Goal: Check status: Check status

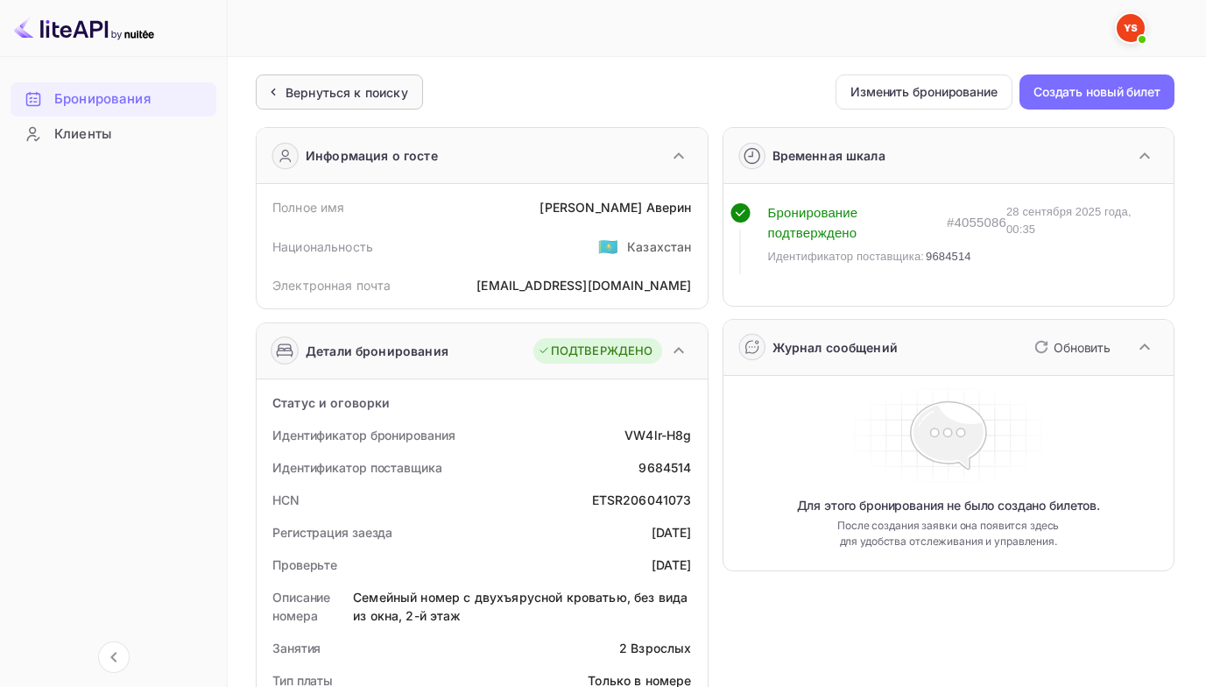
click at [330, 88] on ya-tr-span "Вернуться к поиску" at bounding box center [347, 92] width 123 height 15
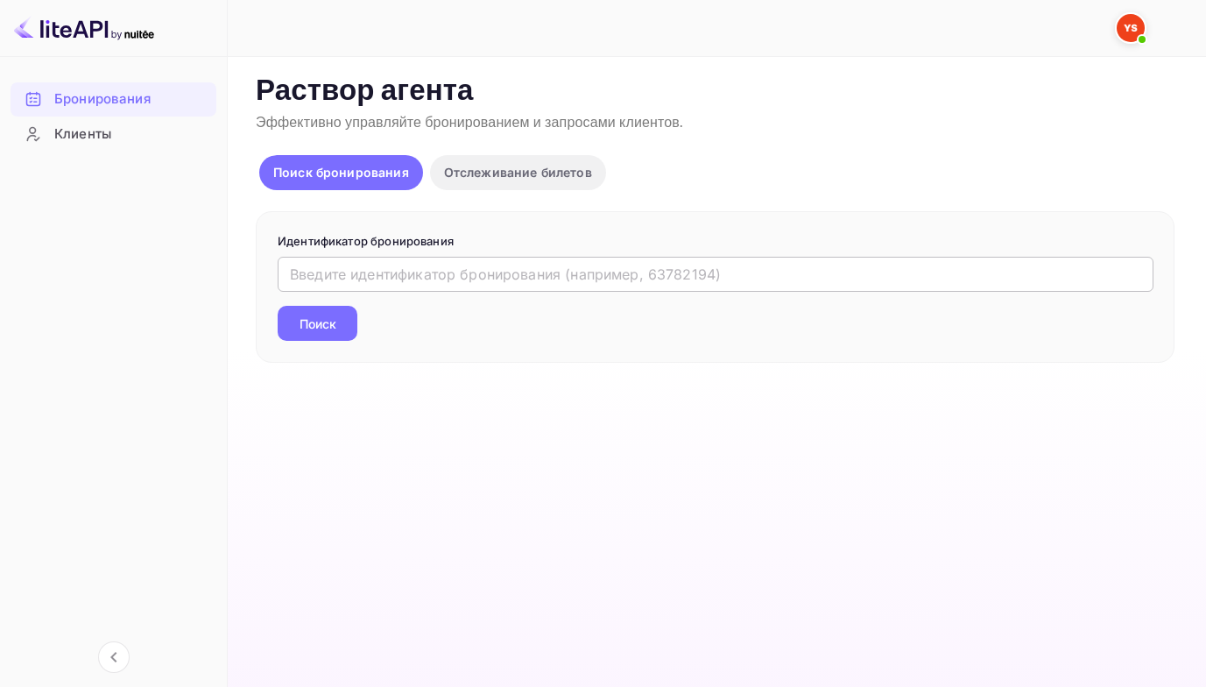
click at [311, 269] on input "text" at bounding box center [716, 274] width 876 height 35
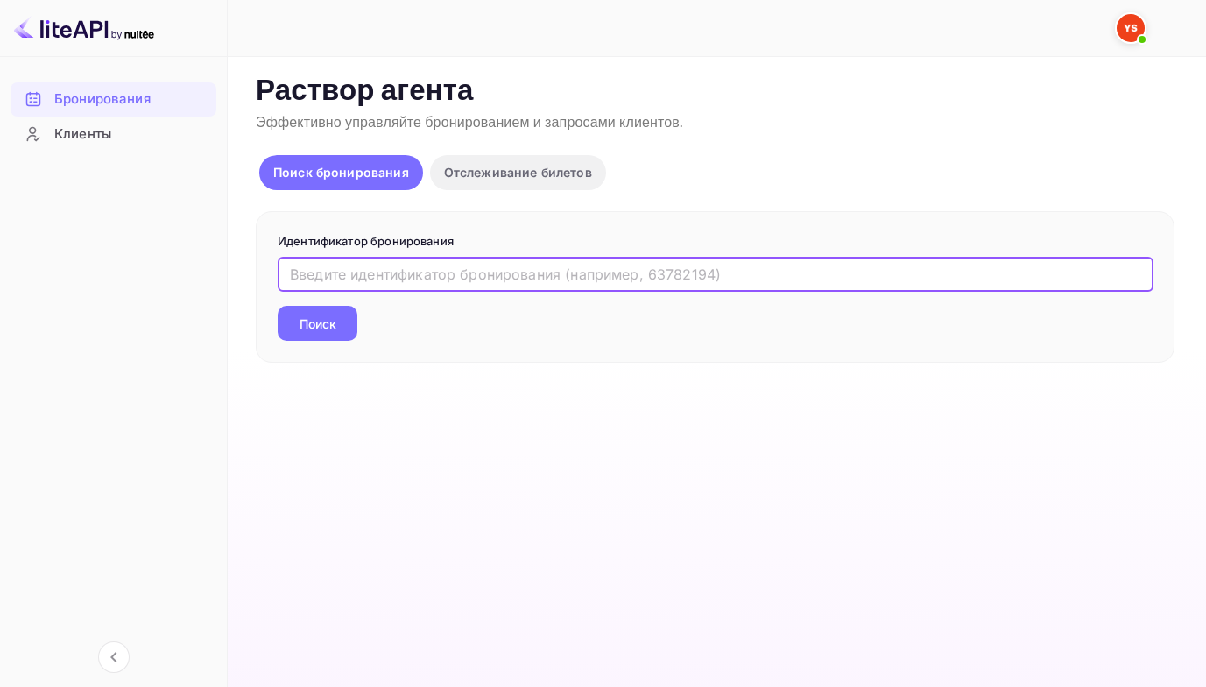
paste input "9068272"
type input "9068272"
click at [278, 306] on button "Поиск" at bounding box center [318, 323] width 80 height 35
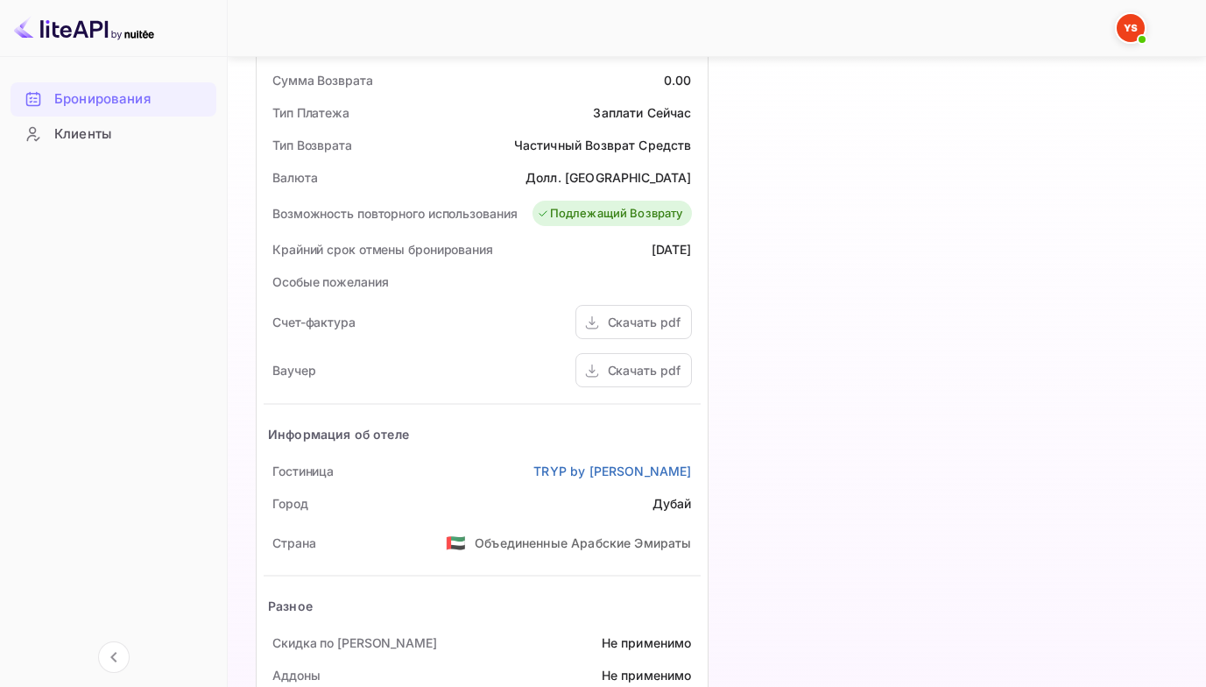
scroll to position [549, 0]
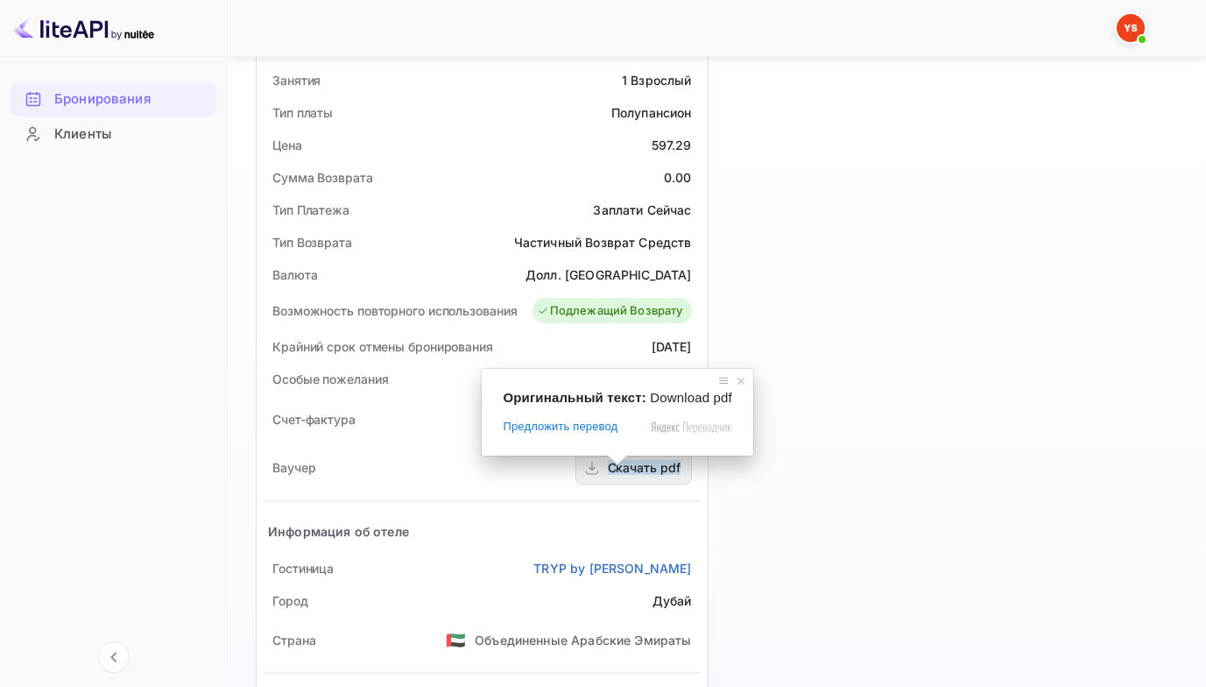
click at [617, 465] on span at bounding box center [617, 460] width 23 height 11
click at [596, 476] on icon at bounding box center [592, 468] width 18 height 18
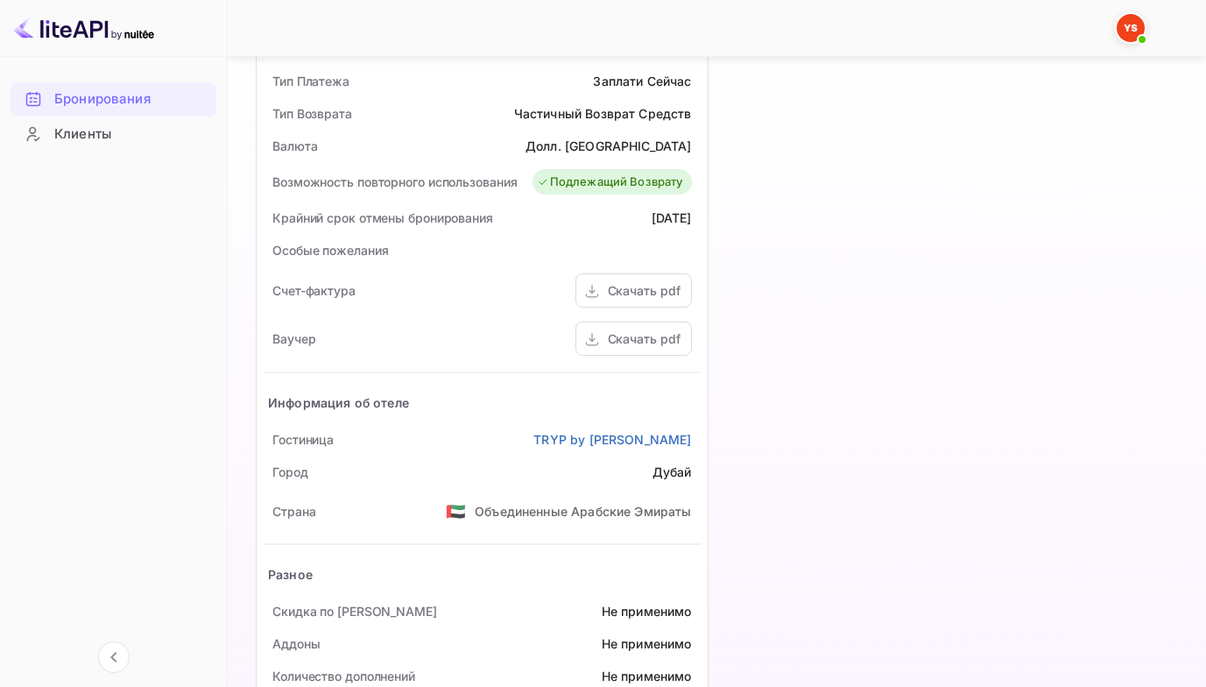
scroll to position [724, 0]
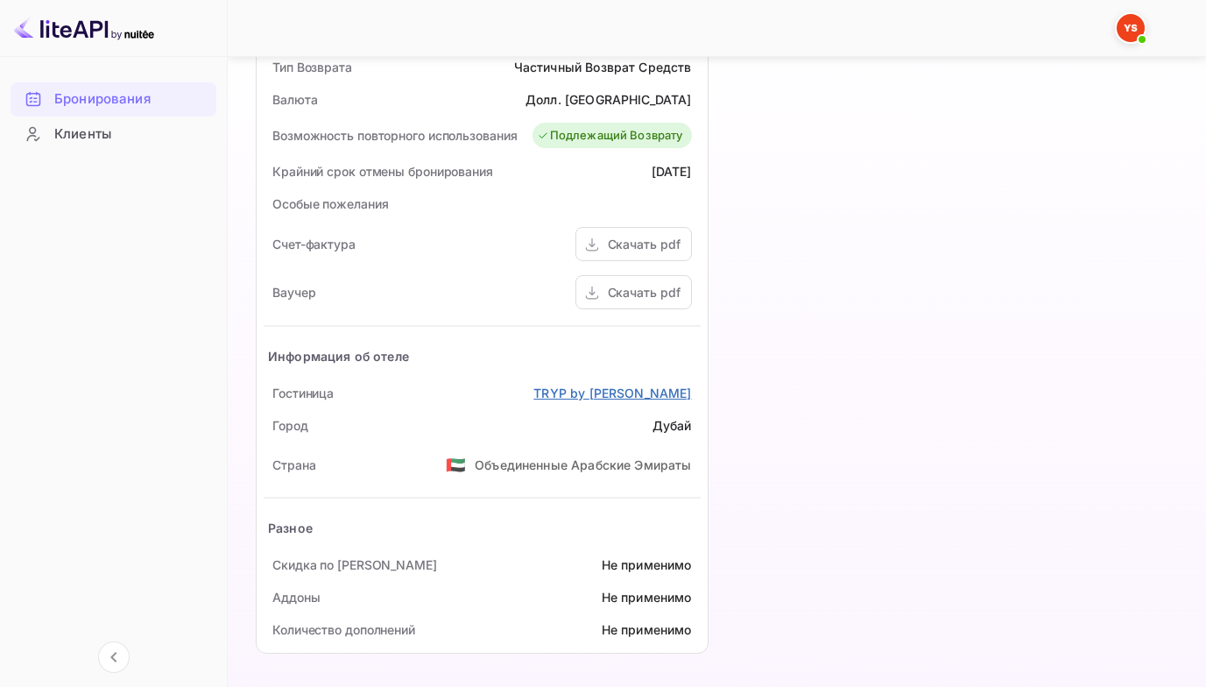
click at [585, 390] on ya-tr-span "TRYP by [PERSON_NAME]" at bounding box center [612, 392] width 158 height 15
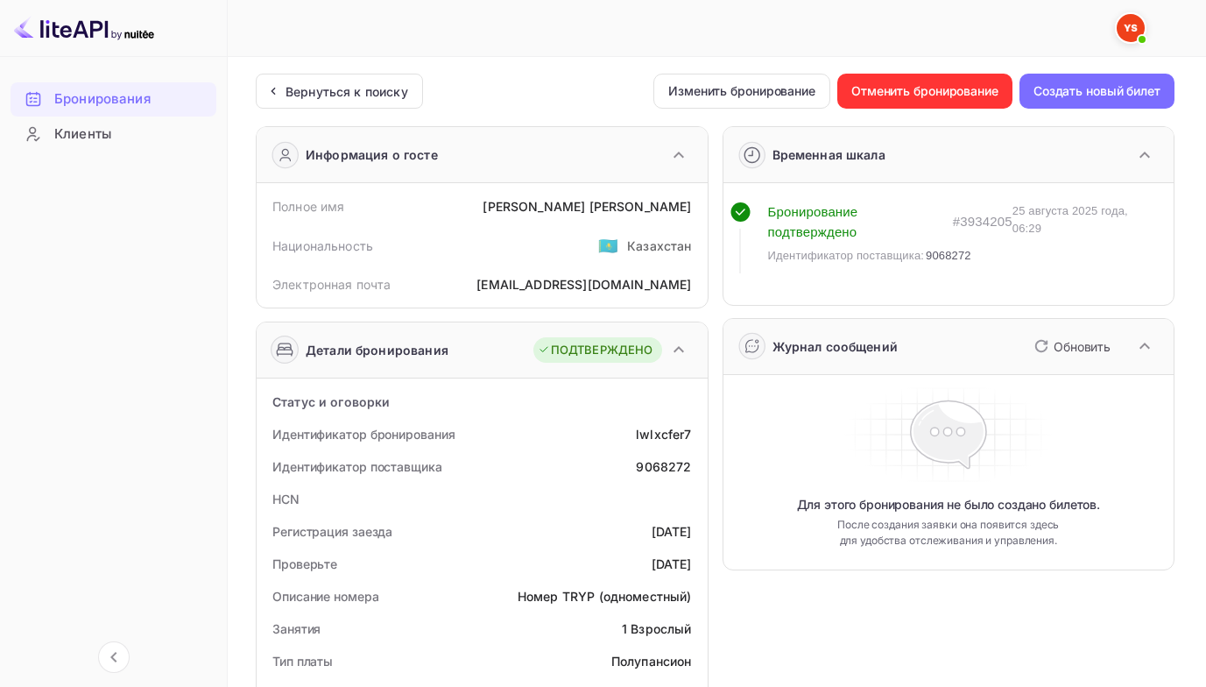
scroll to position [0, 0]
